Goal: Submit feedback/report problem

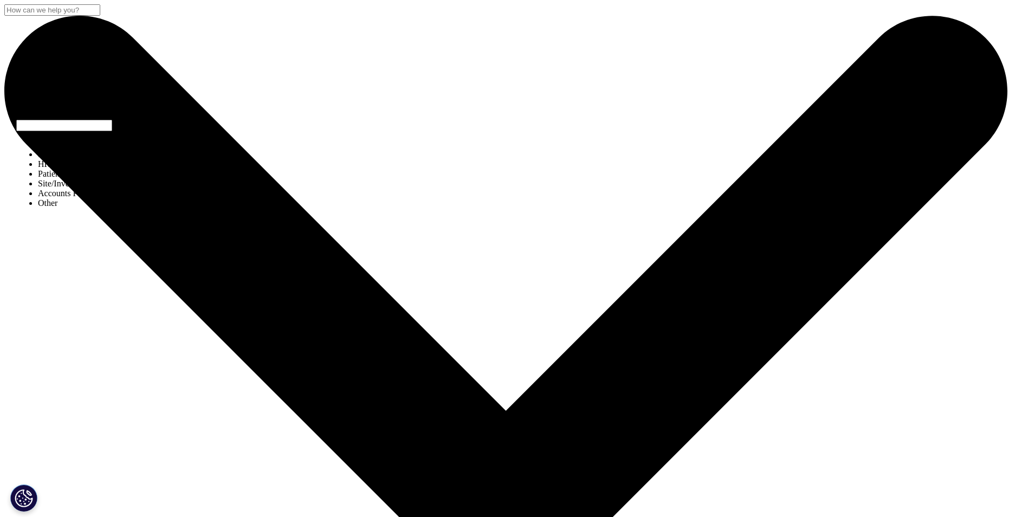
select select "Other"
type input "[PERSON_NAME]"
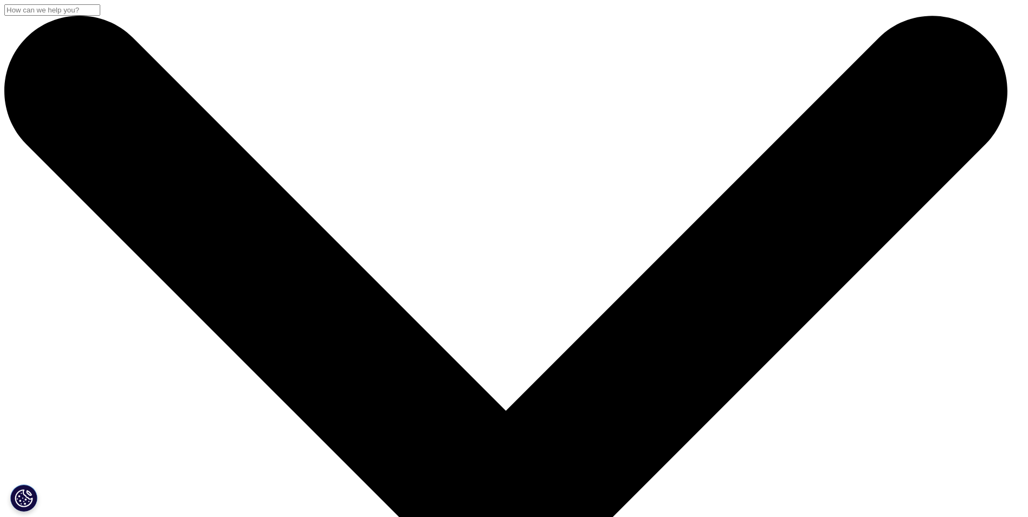
drag, startPoint x: 401, startPoint y: 295, endPoint x: 397, endPoint y: 303, distance: 8.5
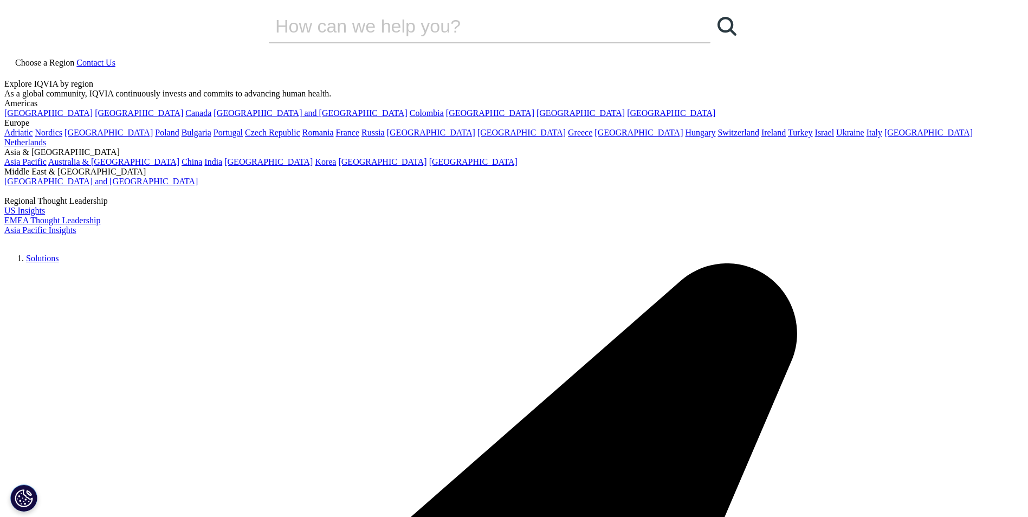
type input "CRA"
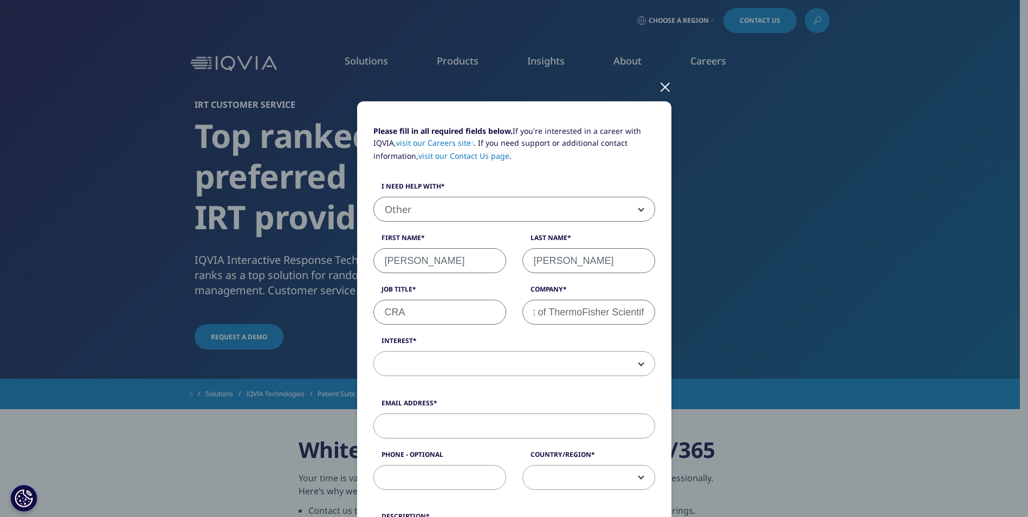
scroll to position [0, 45]
type input "PPD part of ThermoFisher Scientific"
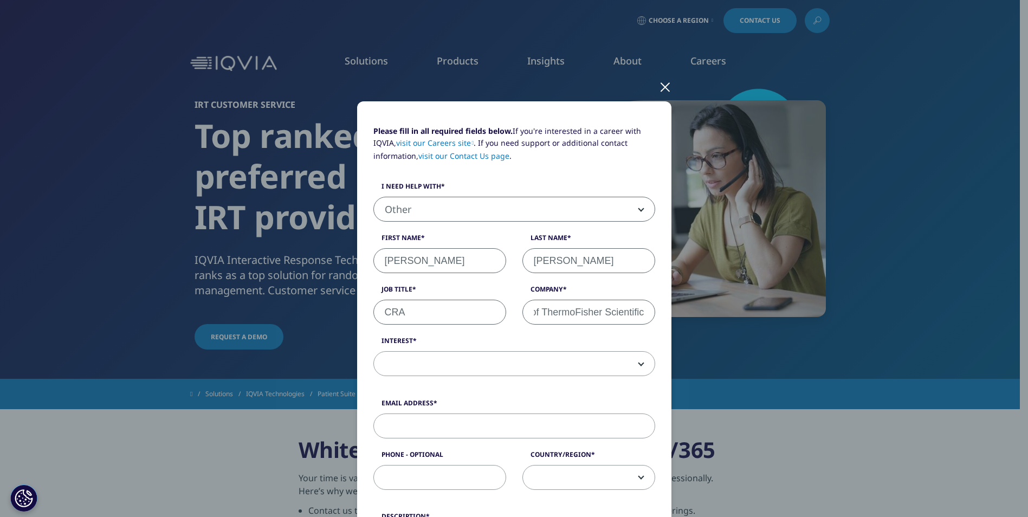
click at [431, 365] on span at bounding box center [514, 364] width 281 height 25
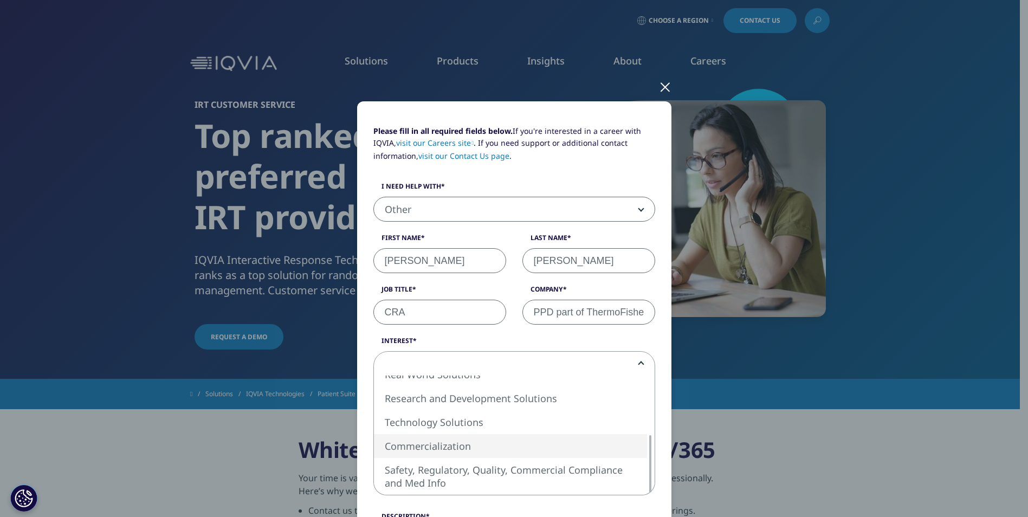
scroll to position [0, 0]
click at [97, 190] on div "Please fill in all required fields below. If you're interested in a career with…" at bounding box center [514, 258] width 1028 height 517
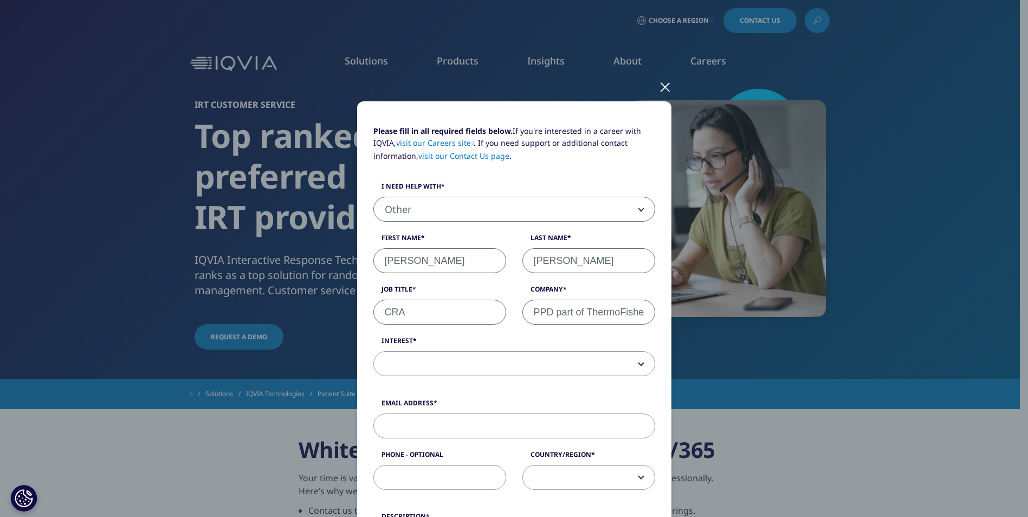
click at [661, 86] on div at bounding box center [665, 87] width 12 height 30
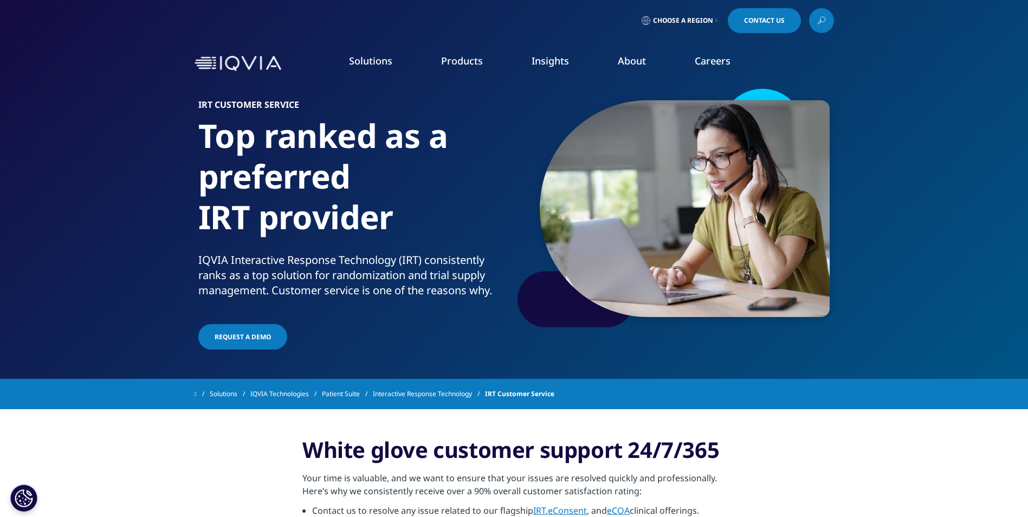
click at [718, 19] on icon at bounding box center [717, 20] width 2 height 4
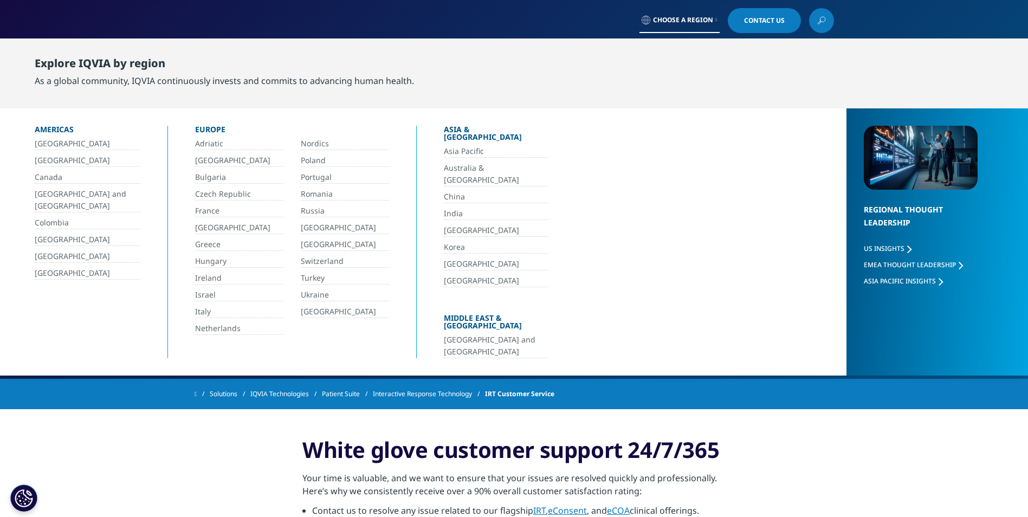
click at [757, 22] on span "Contact Us" at bounding box center [764, 20] width 41 height 7
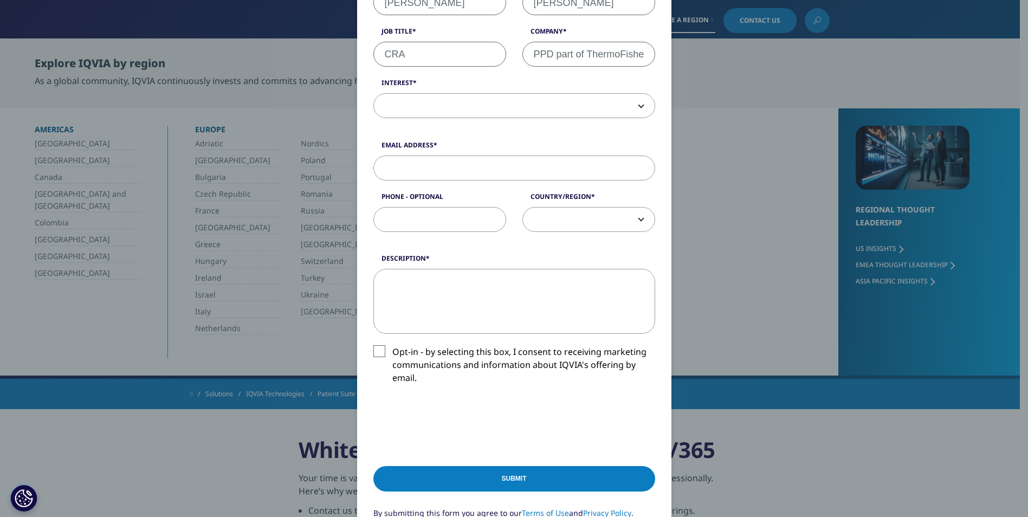
scroll to position [271, 0]
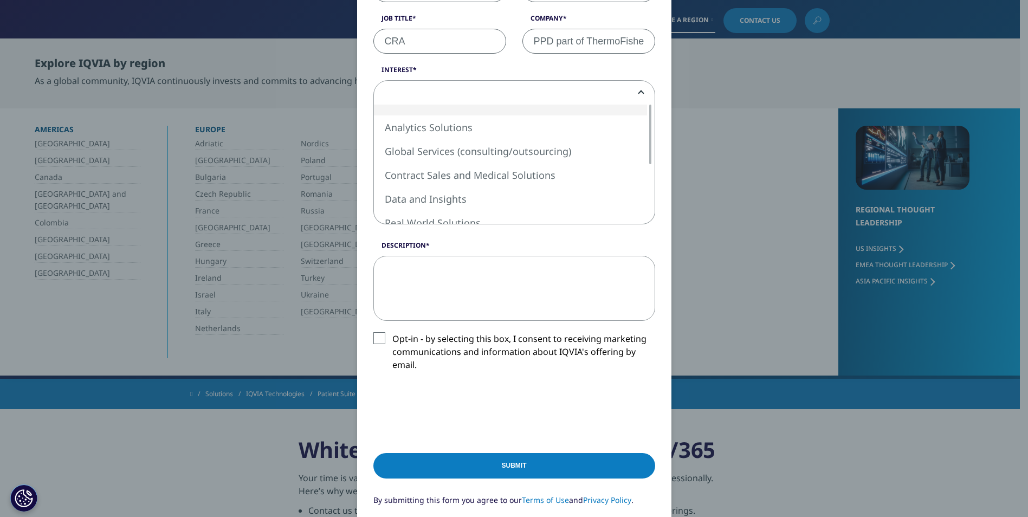
click at [645, 95] on span at bounding box center [514, 93] width 281 height 25
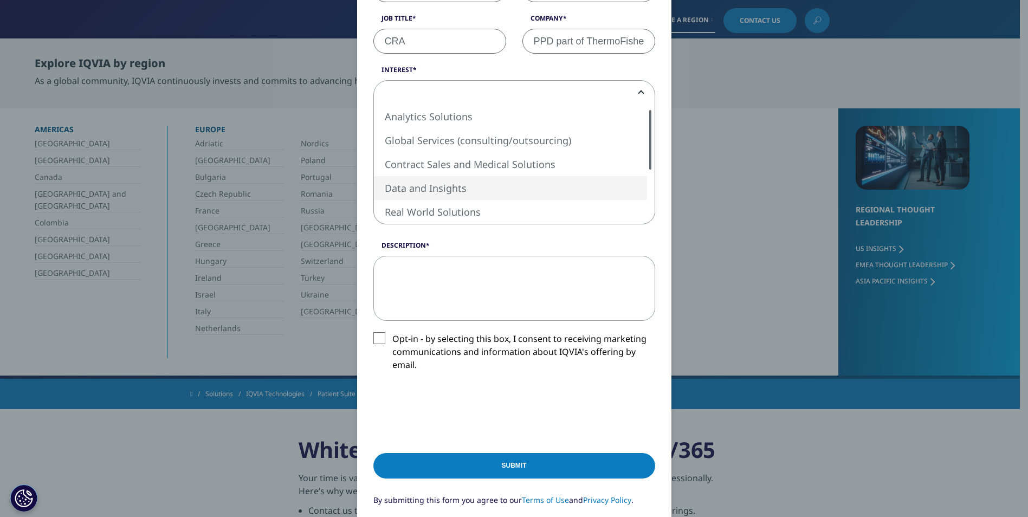
select select "Data and Insights"
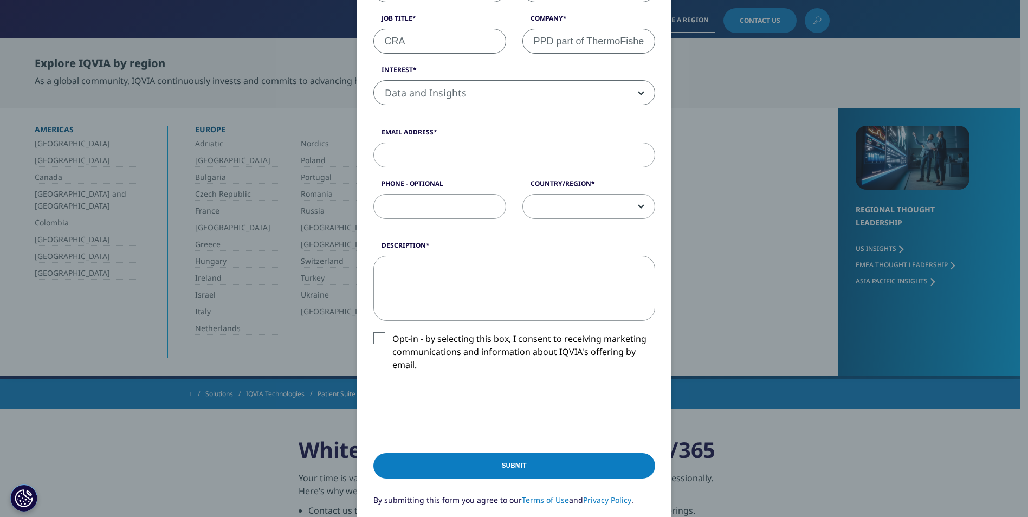
click at [428, 156] on input "Email Address" at bounding box center [515, 155] width 282 height 25
type input "[PERSON_NAME][EMAIL_ADDRESS][PERSON_NAME][DOMAIN_NAME]"
select select "[GEOGRAPHIC_DATA]"
click at [456, 287] on textarea "Description" at bounding box center [515, 288] width 282 height 65
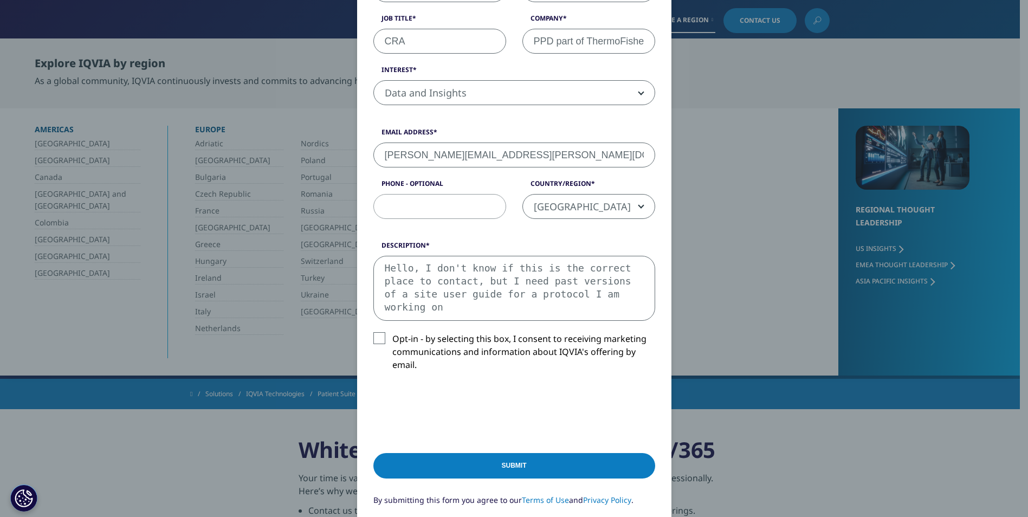
click at [611, 298] on textarea "Hello, I don't know if this is the correct place to contact, but I need past ve…" at bounding box center [515, 288] width 282 height 65
click at [505, 277] on textarea "Hello, I don't know if this is the correct place to contact, but I need past ve…" at bounding box center [515, 288] width 282 height 65
click at [471, 317] on textarea "Hello, I don't know if this is the correct place to contact, but I need a past …" at bounding box center [515, 288] width 282 height 65
type textarea "Hello, I don't know if this is the correct place to contact, but I need a past …"
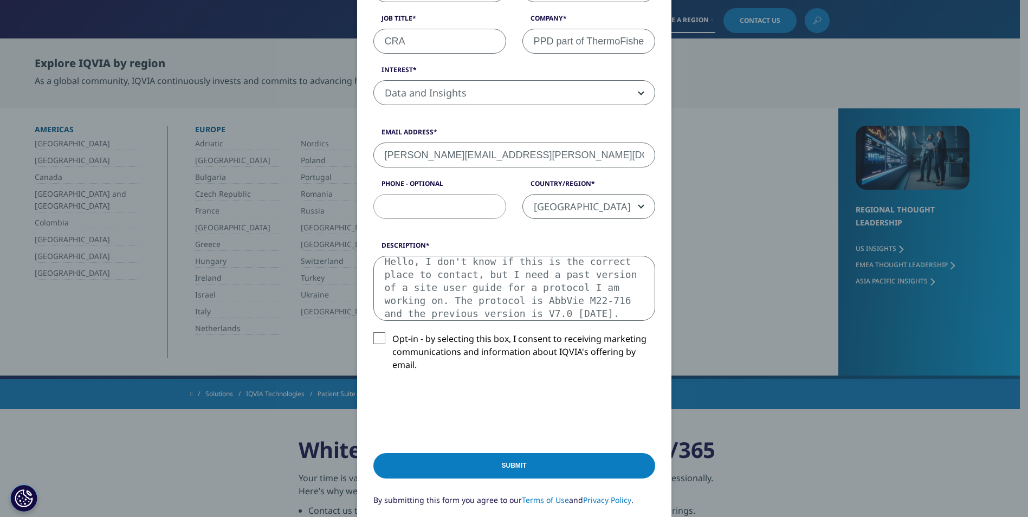
click at [521, 469] on input "Submit" at bounding box center [515, 465] width 282 height 25
